Goal: Transaction & Acquisition: Purchase product/service

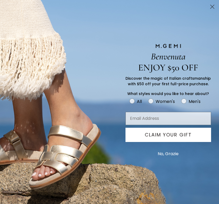
click at [213, 6] on icon "Close dialog" at bounding box center [213, 7] width 4 height 4
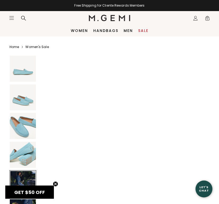
scroll to position [883, 0]
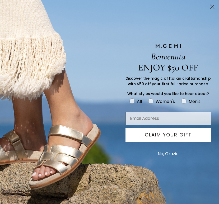
click at [213, 6] on icon "Close dialog" at bounding box center [213, 7] width 4 height 4
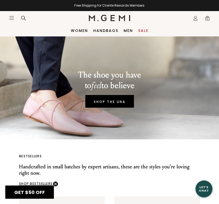
click at [145, 30] on link "Sale" at bounding box center [143, 31] width 10 height 4
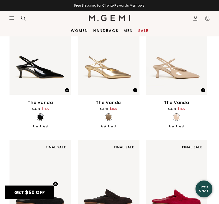
scroll to position [2045, 0]
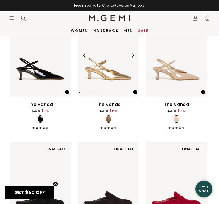
click at [133, 54] on img at bounding box center [132, 55] width 5 height 5
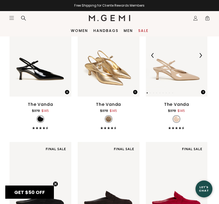
click at [202, 53] on img at bounding box center [200, 55] width 5 height 5
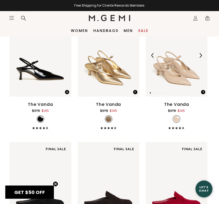
click at [202, 53] on img at bounding box center [200, 55] width 5 height 5
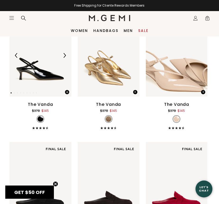
click at [65, 55] on img at bounding box center [64, 55] width 5 height 5
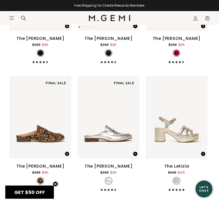
scroll to position [2264, 0]
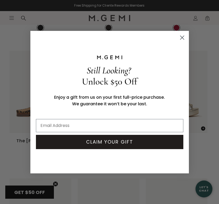
click at [182, 38] on circle "Close dialog" at bounding box center [182, 37] width 9 height 9
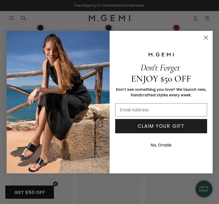
click at [206, 38] on icon "Close dialog" at bounding box center [206, 38] width 4 height 4
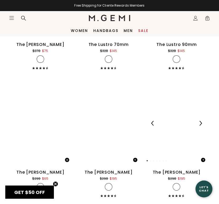
scroll to position [4846, 0]
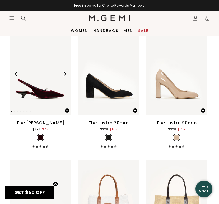
click at [71, 71] on div at bounding box center [41, 74] width 62 height 8
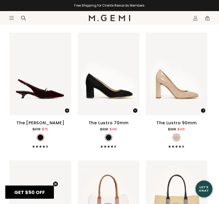
scroll to position [4850, 0]
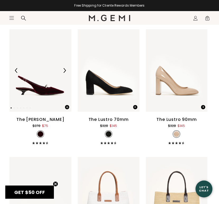
click at [50, 72] on img at bounding box center [41, 70] width 62 height 82
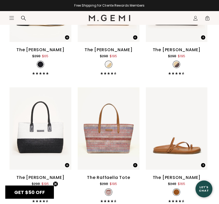
scroll to position [5096, 0]
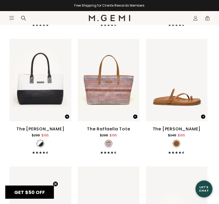
click at [176, 126] on div "The Lorella" at bounding box center [177, 129] width 48 height 6
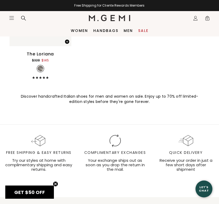
scroll to position [5408, 0]
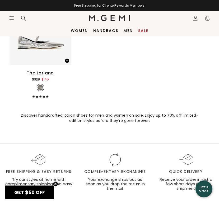
click at [143, 30] on link "Sale" at bounding box center [143, 31] width 10 height 4
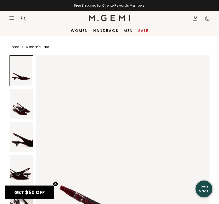
click at [21, 115] on img at bounding box center [21, 104] width 23 height 30
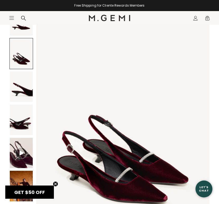
scroll to position [248, 0]
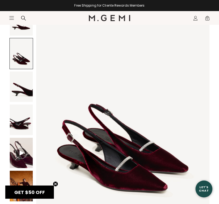
click at [26, 92] on img at bounding box center [21, 87] width 23 height 30
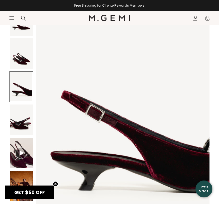
click at [24, 114] on img at bounding box center [21, 120] width 23 height 30
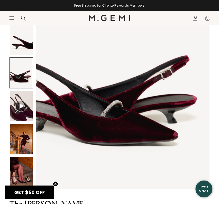
scroll to position [98, 0]
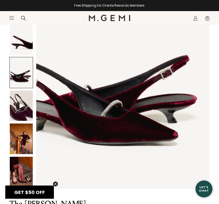
click at [22, 138] on img at bounding box center [21, 139] width 23 height 30
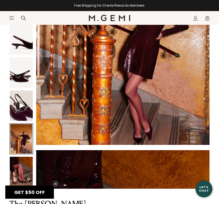
scroll to position [1227, 0]
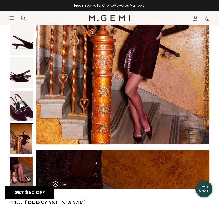
click at [25, 44] on img at bounding box center [21, 39] width 23 height 30
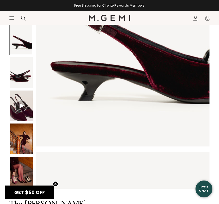
scroll to position [473, 0]
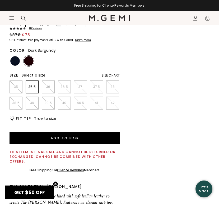
scroll to position [319, 0]
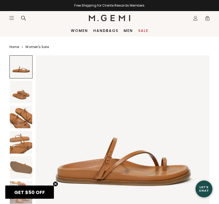
click at [23, 95] on img at bounding box center [21, 92] width 22 height 22
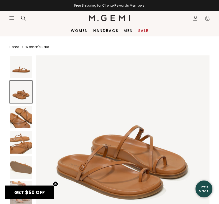
click at [24, 116] on img at bounding box center [21, 117] width 22 height 22
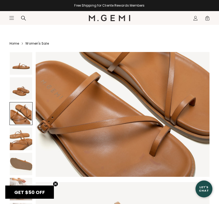
scroll to position [407, 0]
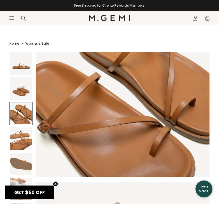
click at [23, 140] on img at bounding box center [21, 139] width 22 height 22
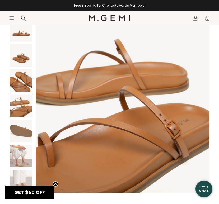
scroll to position [38, 0]
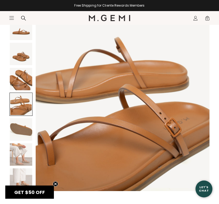
click at [21, 126] on img at bounding box center [21, 129] width 22 height 22
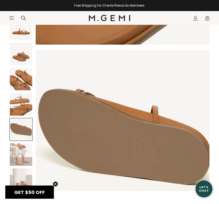
scroll to position [717, 0]
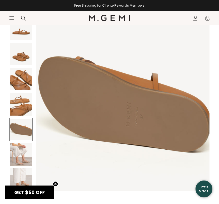
click at [23, 155] on img at bounding box center [21, 154] width 22 height 22
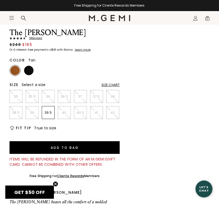
scroll to position [224, 0]
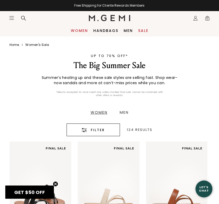
click at [84, 30] on link "Women" at bounding box center [79, 31] width 17 height 4
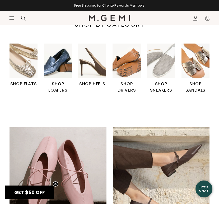
click at [125, 73] on img "4 / 6" at bounding box center [127, 61] width 28 height 35
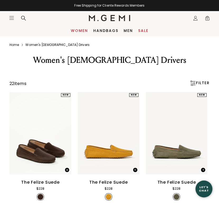
click at [81, 30] on link "Women" at bounding box center [79, 31] width 17 height 4
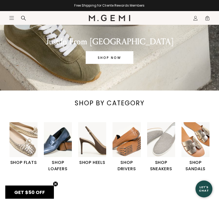
click at [55, 135] on img "2 / 6" at bounding box center [58, 139] width 28 height 35
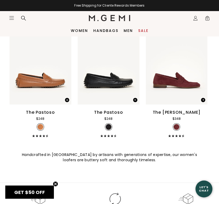
scroll to position [1032, 0]
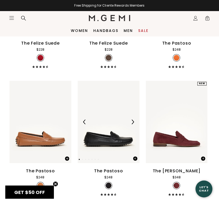
click at [100, 130] on img at bounding box center [109, 122] width 62 height 82
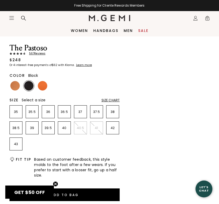
scroll to position [197, 0]
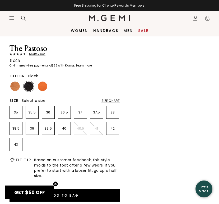
click at [24, 16] on icon at bounding box center [23, 18] width 5 height 5
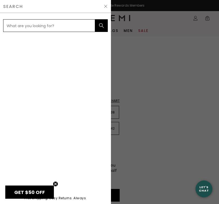
click at [26, 28] on input "text" at bounding box center [49, 25] width 92 height 13
type input "pastoso"
click at [95, 19] on button "submit" at bounding box center [101, 25] width 13 height 13
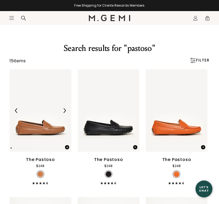
scroll to position [173, 0]
